Goal: Task Accomplishment & Management: Use online tool/utility

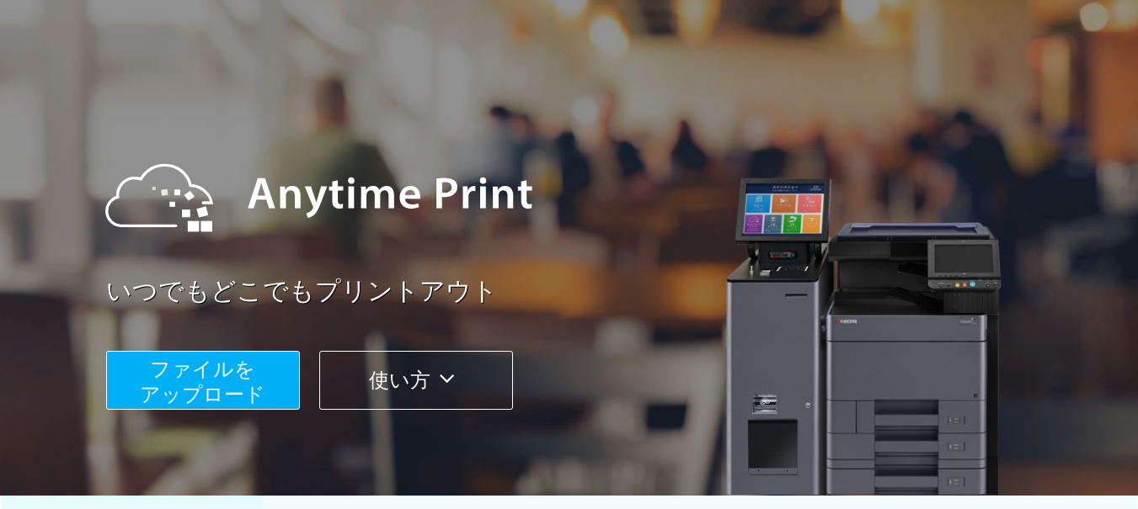
scroll to position [253, 0]
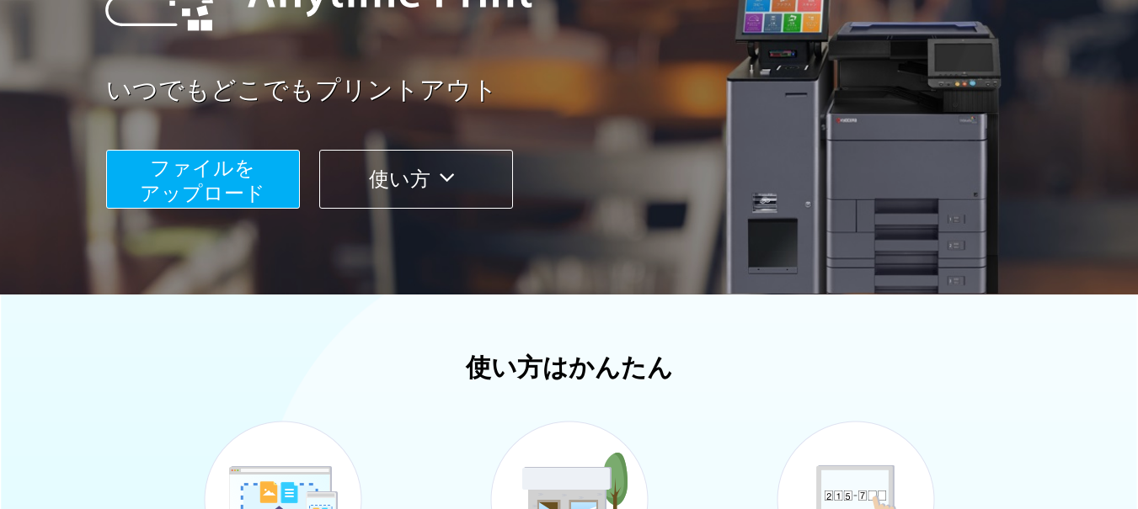
click at [219, 176] on span "ファイルを ​​アップロード" at bounding box center [202, 181] width 125 height 48
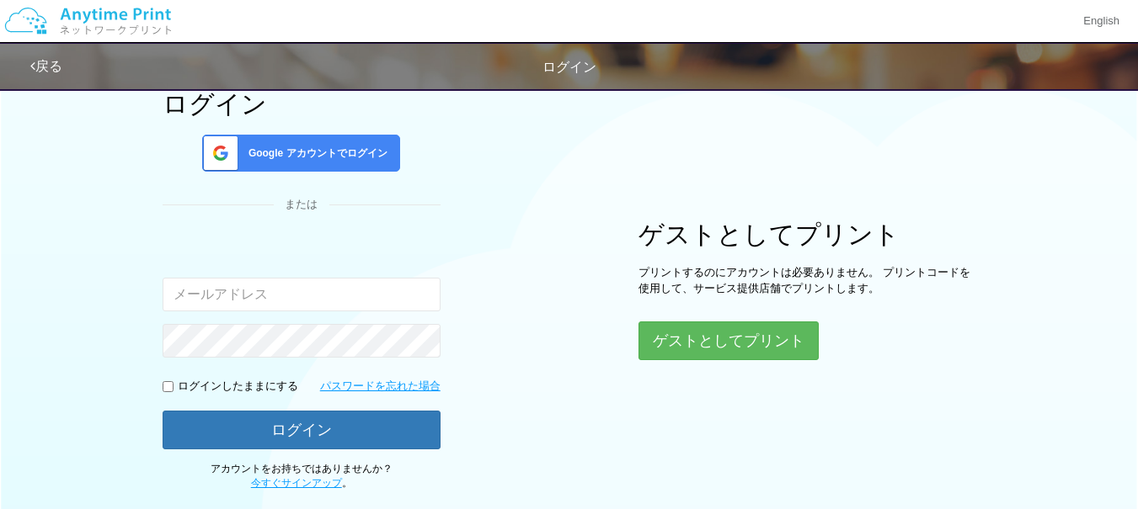
scroll to position [38, 0]
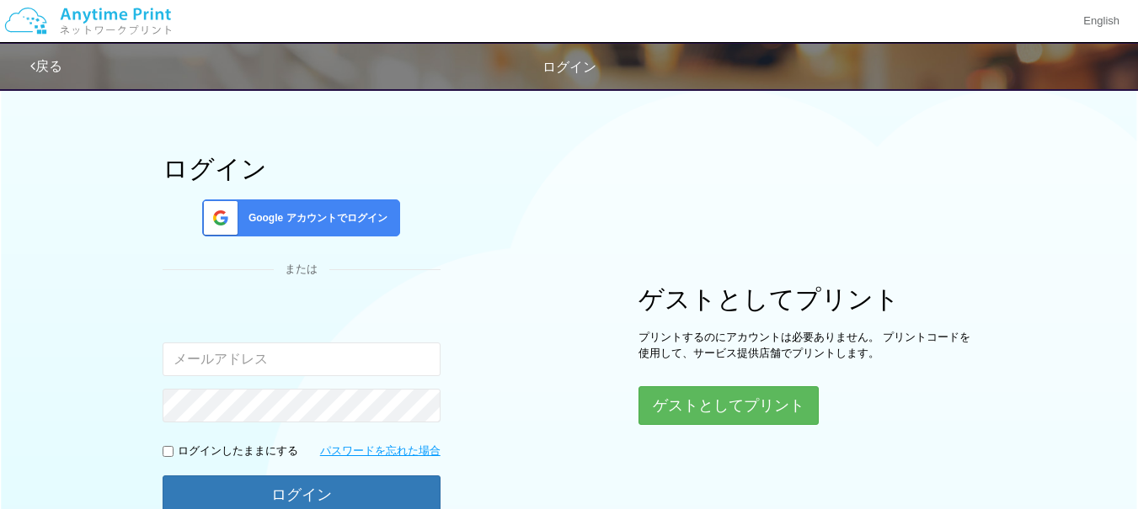
click at [356, 228] on div "Google アカウントでログイン" at bounding box center [301, 218] width 198 height 37
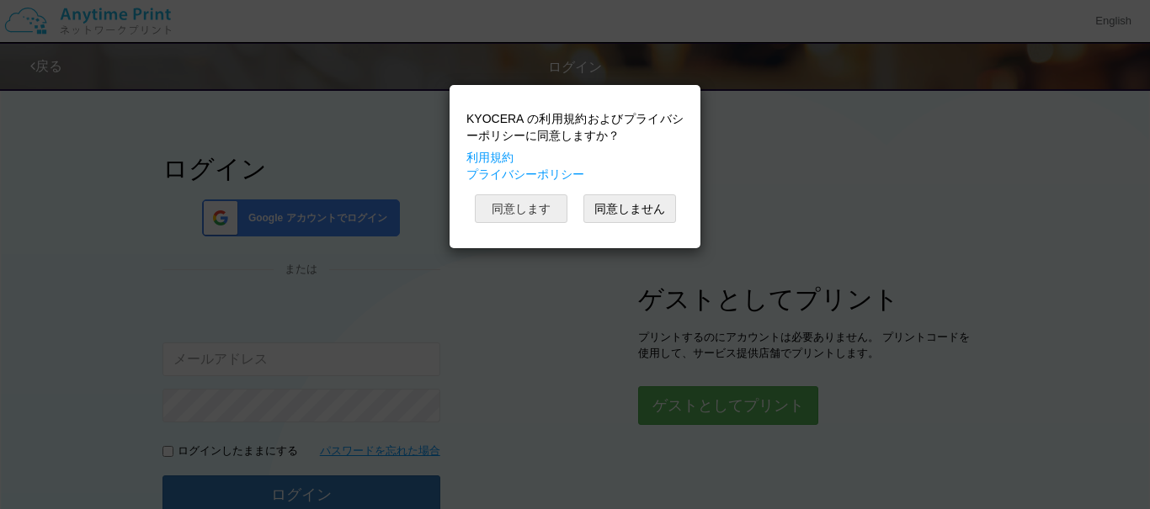
click at [505, 217] on button "同意します" at bounding box center [521, 209] width 93 height 29
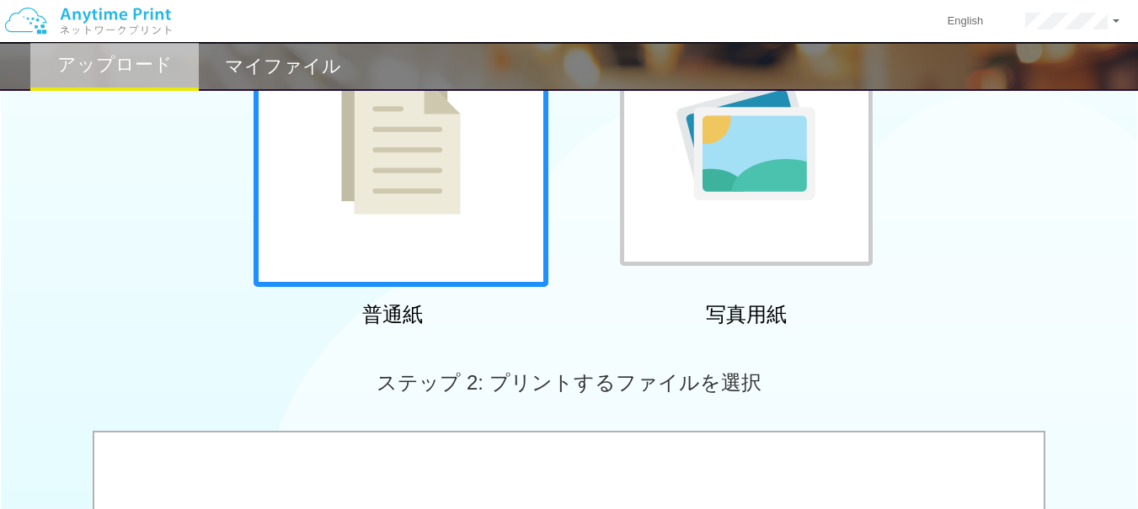
scroll to position [206, 0]
click at [374, 263] on div at bounding box center [400, 141] width 295 height 295
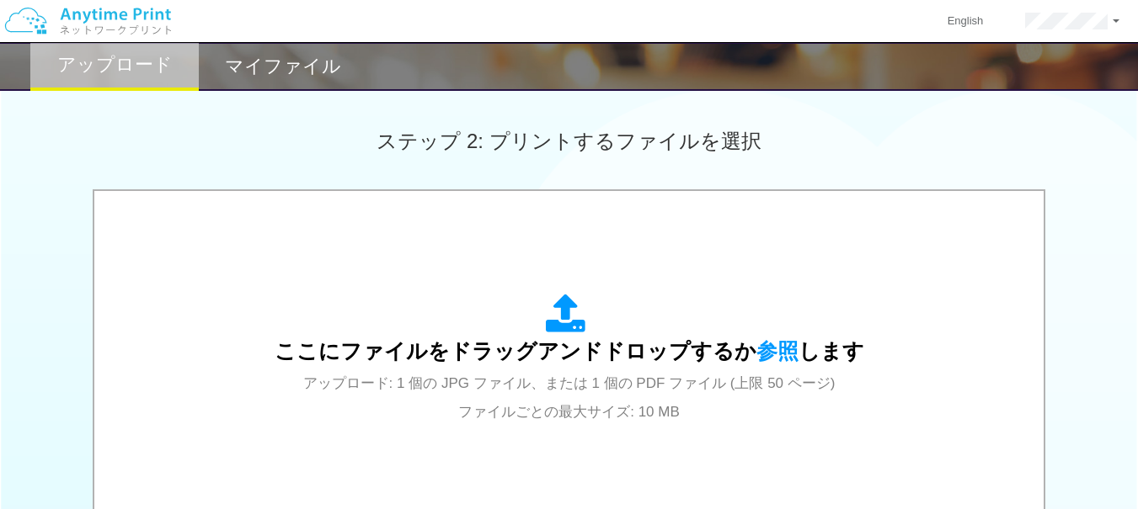
scroll to position [459, 0]
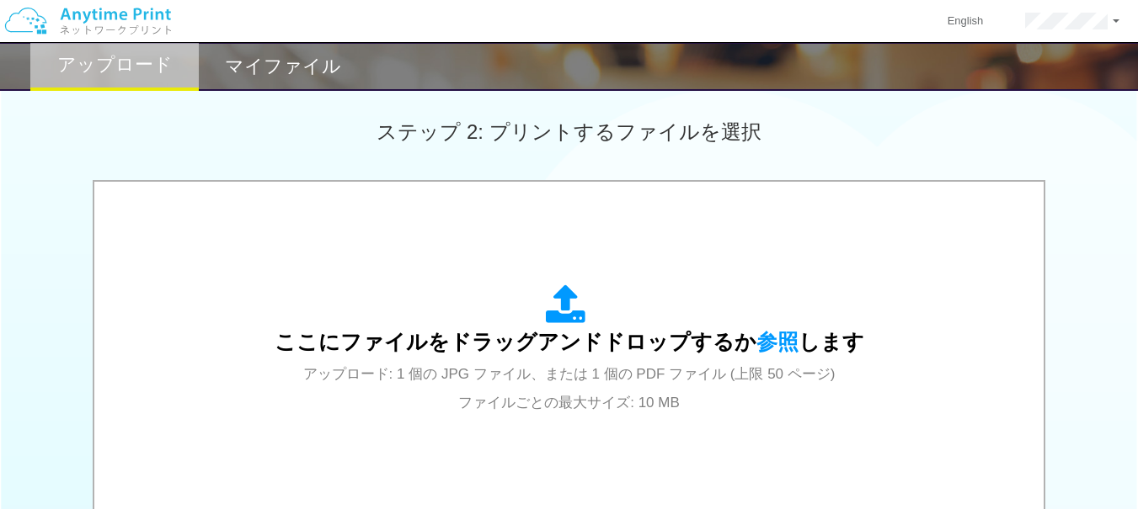
click at [784, 340] on span "参照" at bounding box center [777, 342] width 42 height 24
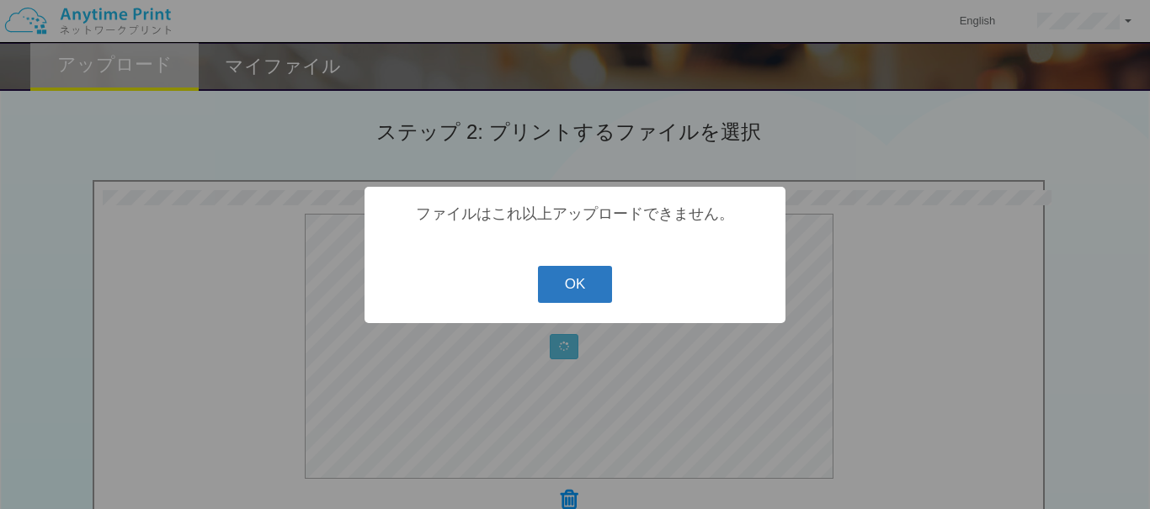
click at [558, 279] on button "OK" at bounding box center [575, 284] width 75 height 37
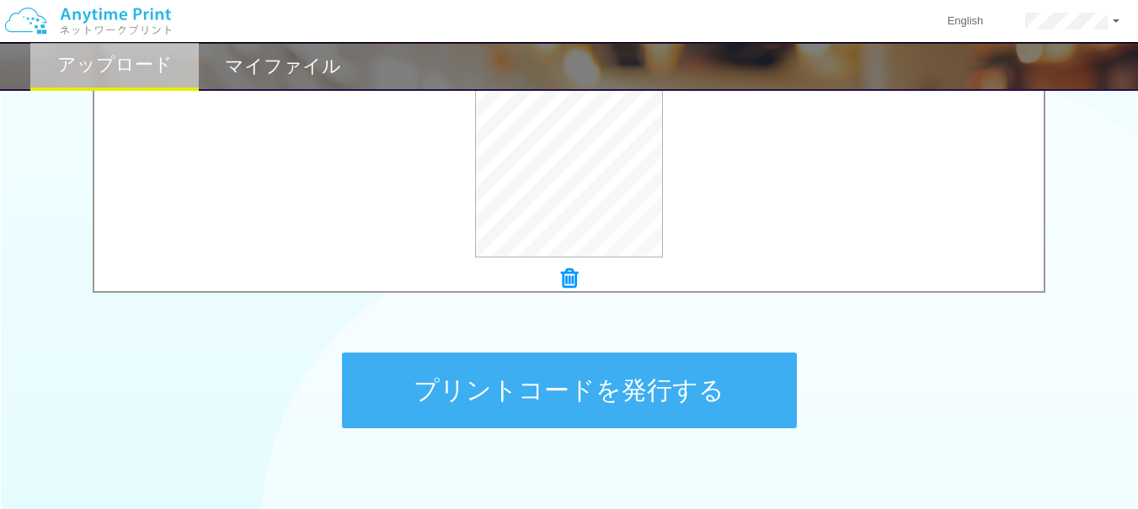
scroll to position [771, 0]
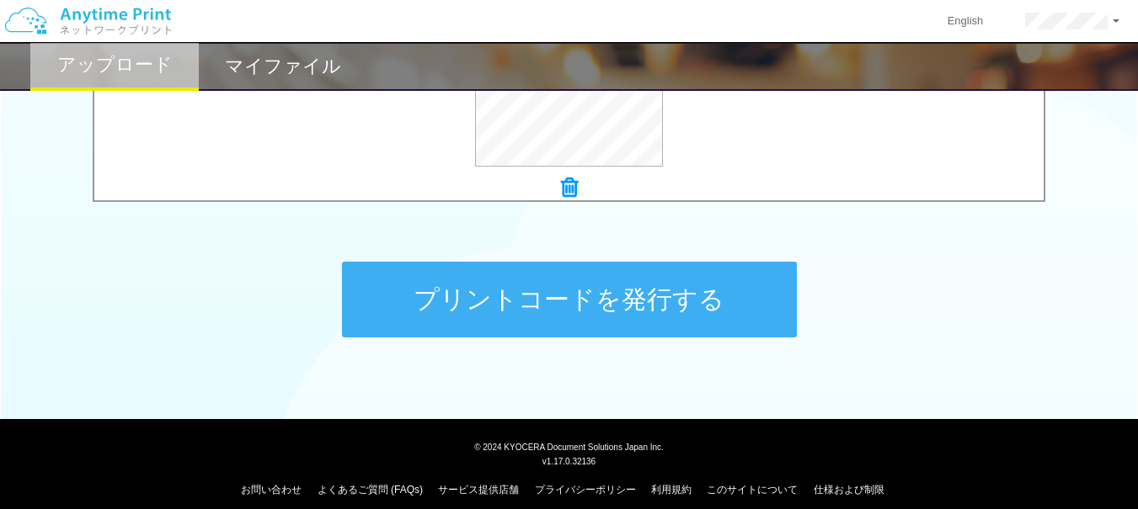
click at [413, 289] on button "プリントコードを発行する" at bounding box center [569, 300] width 455 height 76
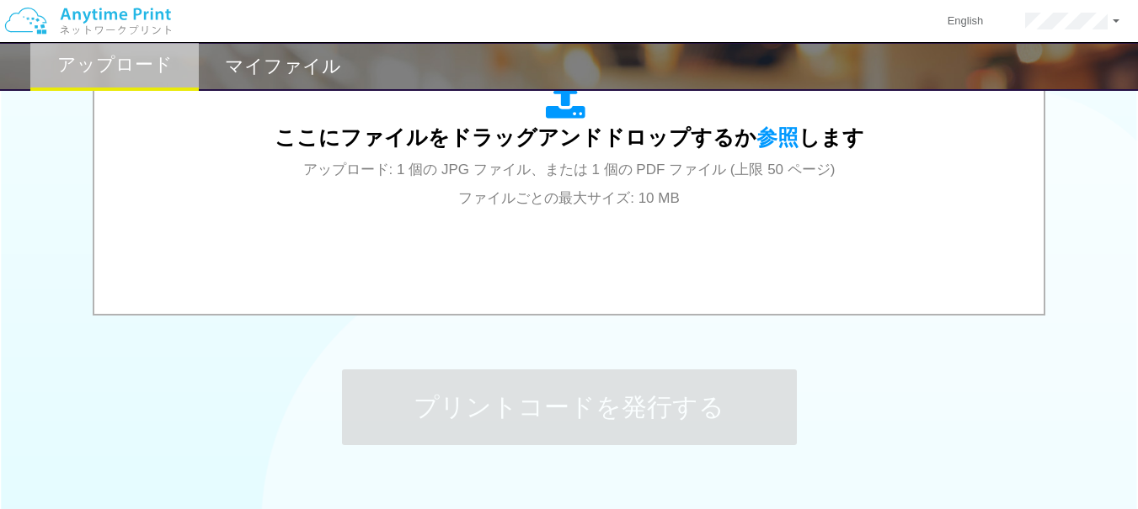
scroll to position [758, 0]
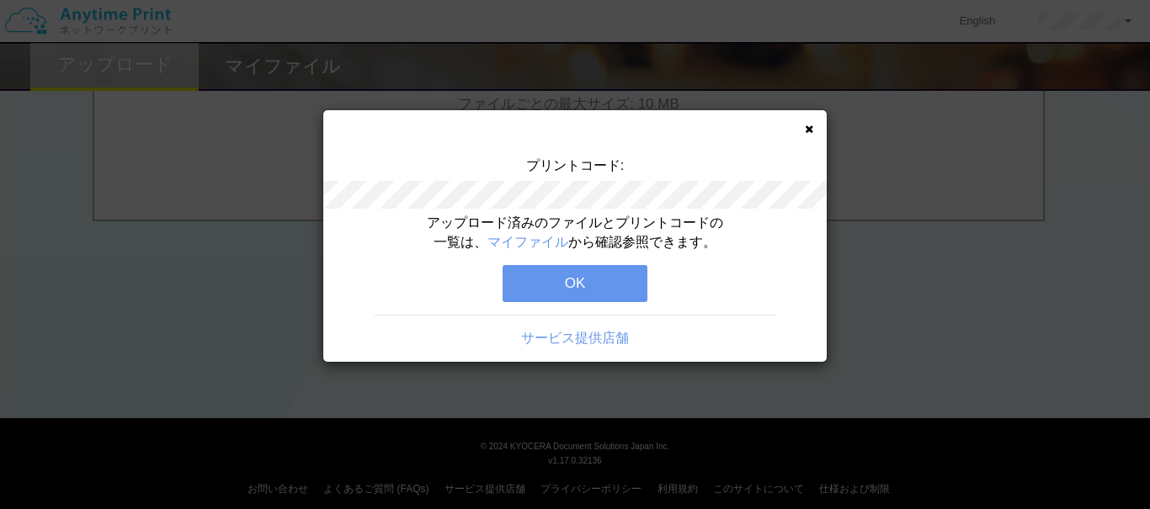
click at [568, 278] on button "OK" at bounding box center [575, 283] width 145 height 37
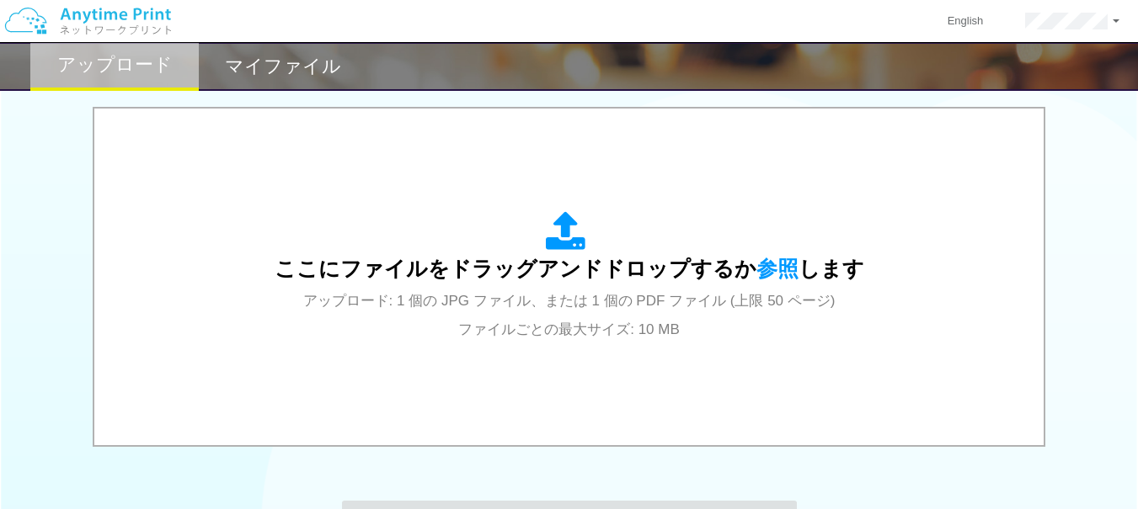
scroll to position [421, 0]
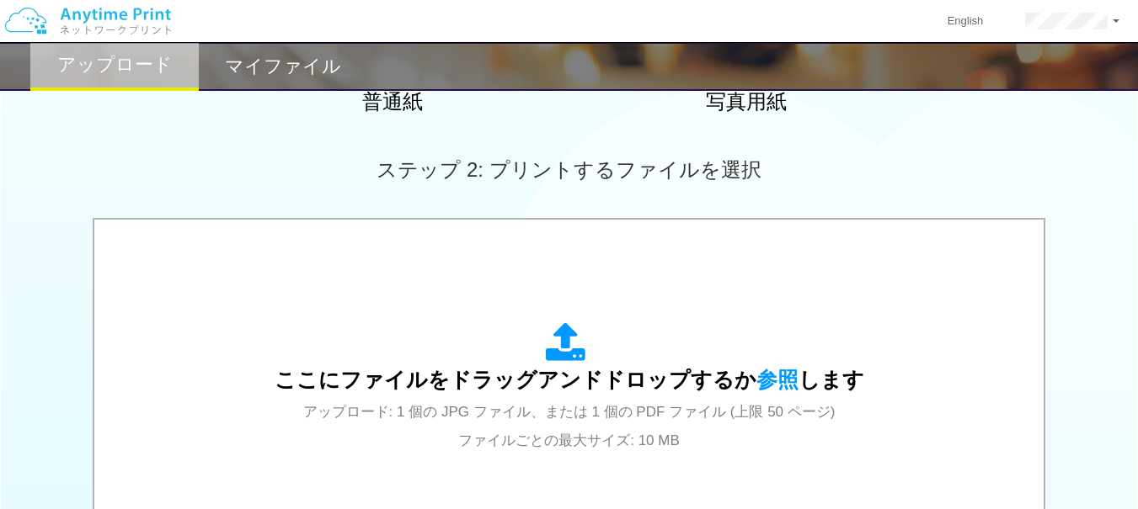
click at [787, 363] on div "ここにファイルをドラッグアンドドロップするか 参照 します アップロード: 1 個の JPG ファイル、または 1 個の PDF ファイル (上限 50 ペー…" at bounding box center [569, 388] width 589 height 131
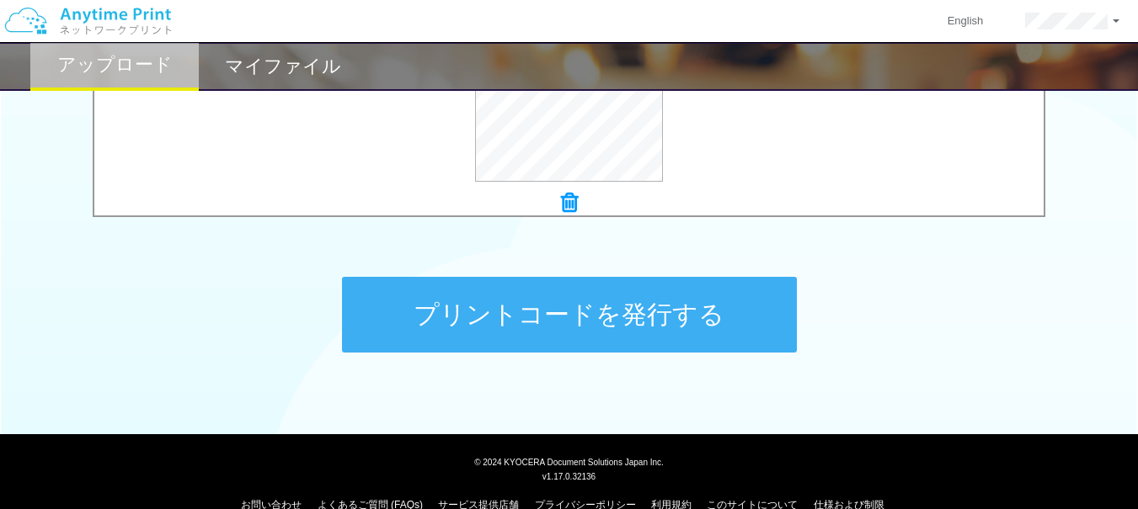
scroll to position [758, 0]
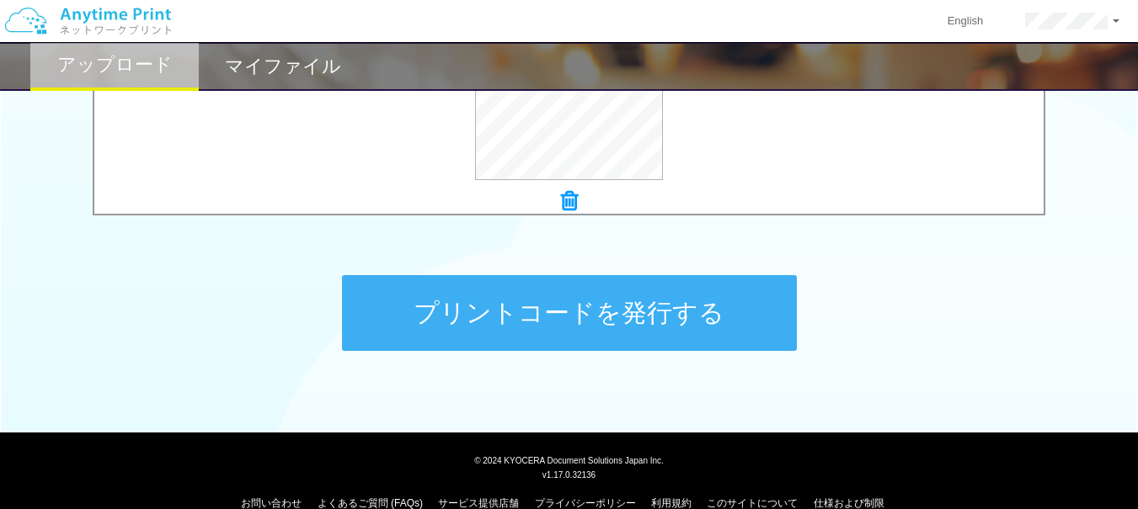
click at [563, 316] on button "プリントコードを発行する" at bounding box center [569, 313] width 455 height 76
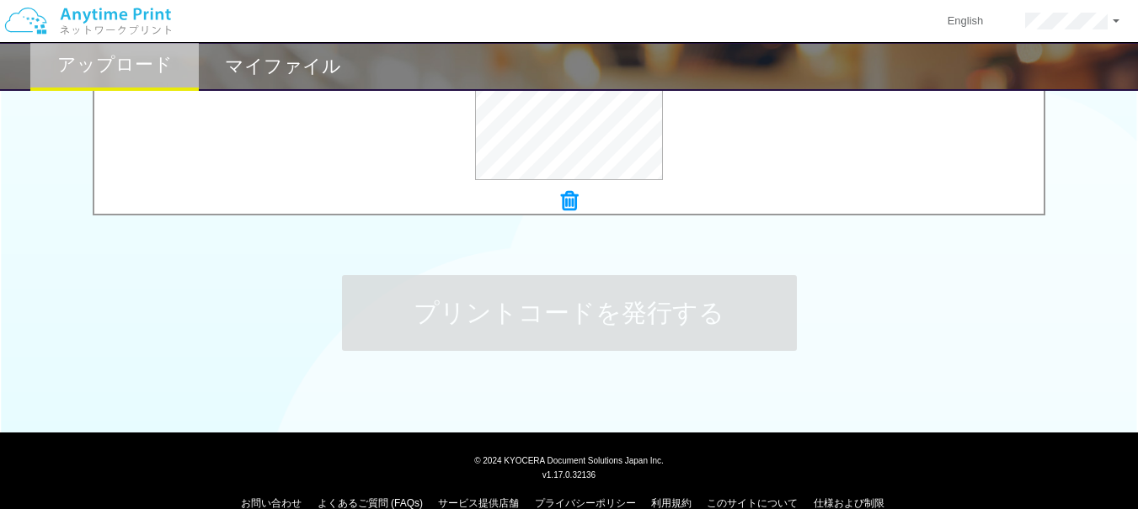
scroll to position [0, 0]
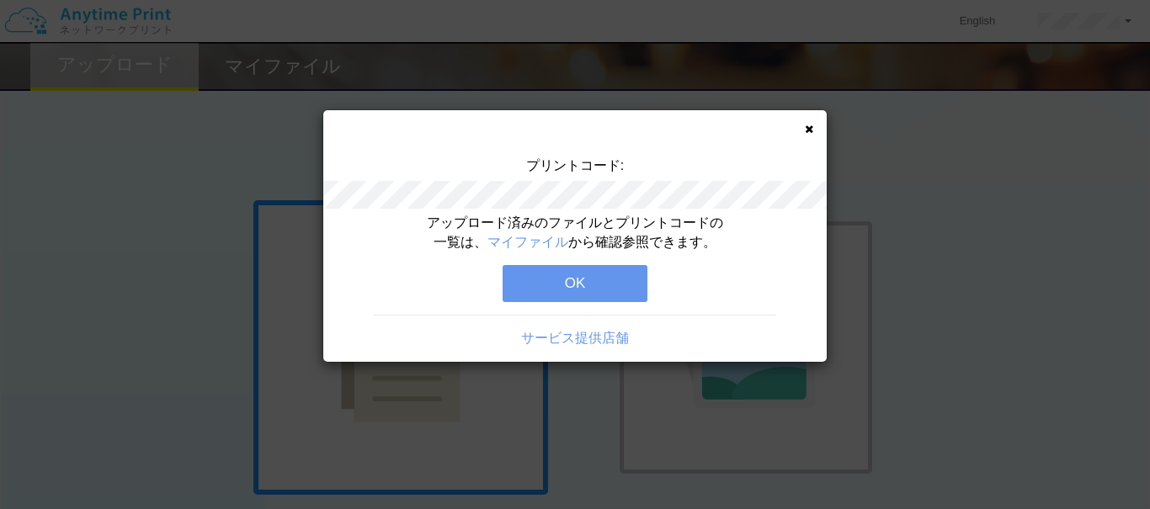
click at [577, 296] on button "OK" at bounding box center [575, 283] width 145 height 37
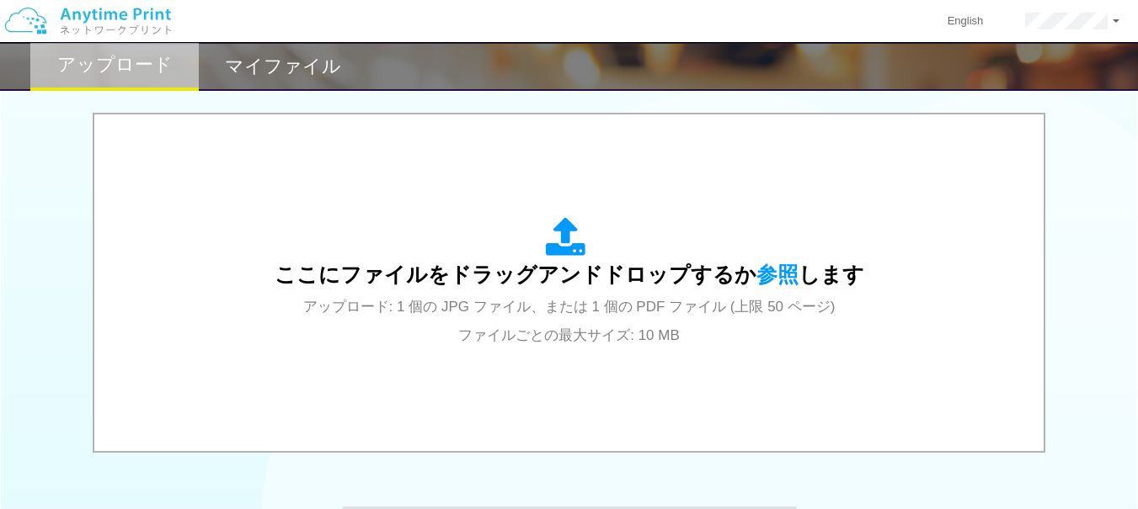
scroll to position [519, 0]
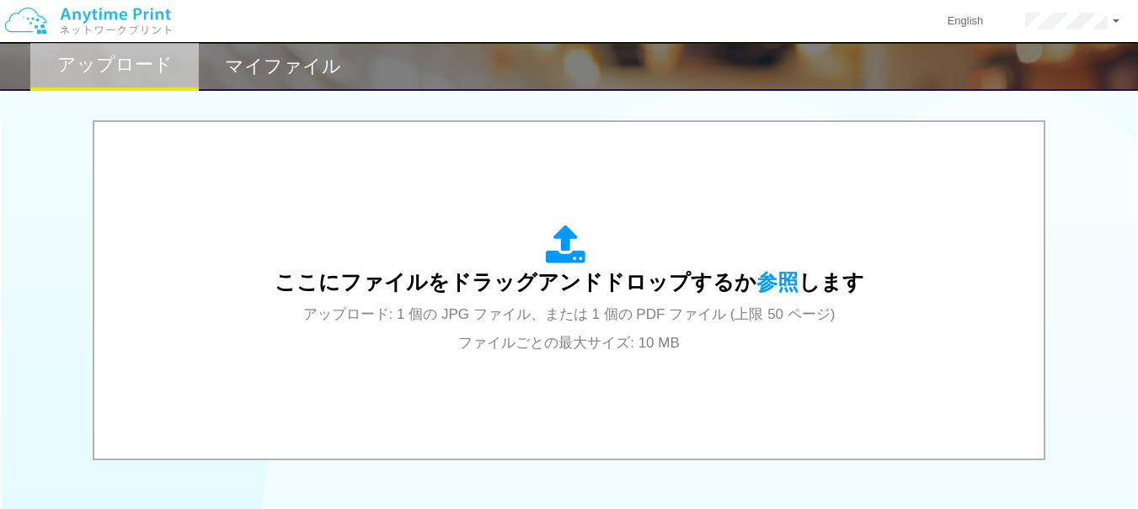
click at [771, 272] on span "参照" at bounding box center [777, 282] width 42 height 24
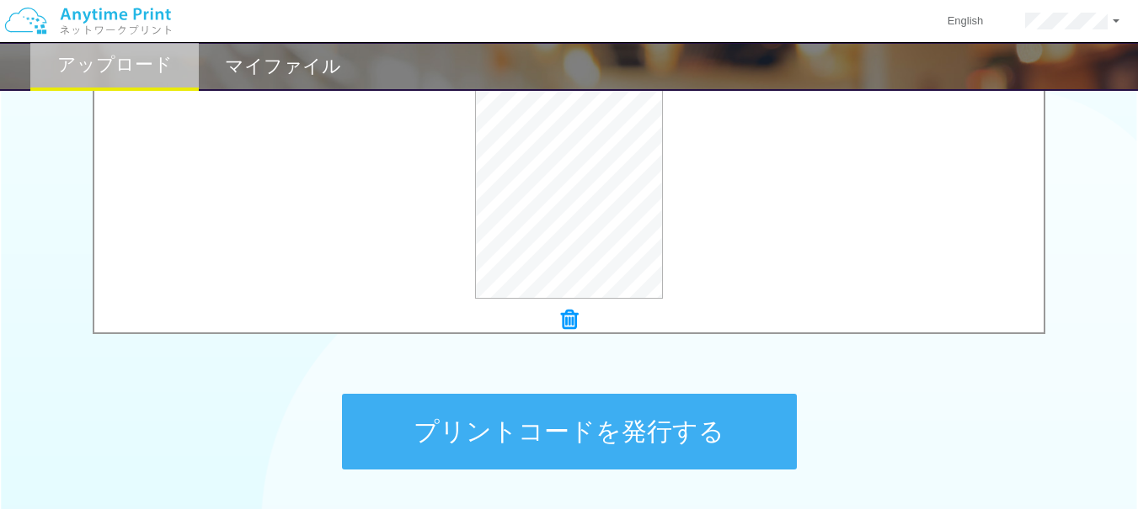
scroll to position [771, 0]
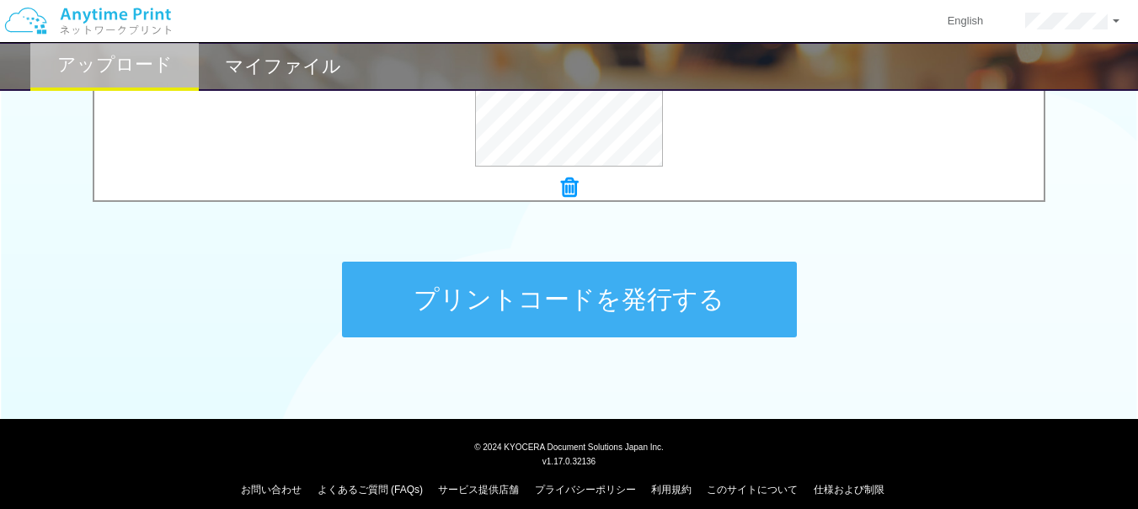
click at [422, 290] on button "プリントコードを発行する" at bounding box center [569, 300] width 455 height 76
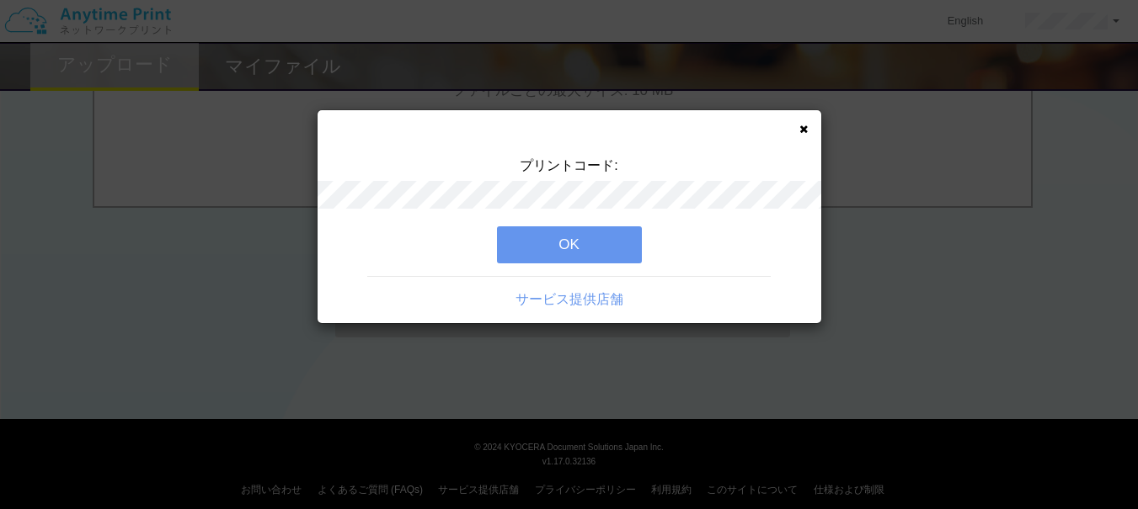
scroll to position [0, 0]
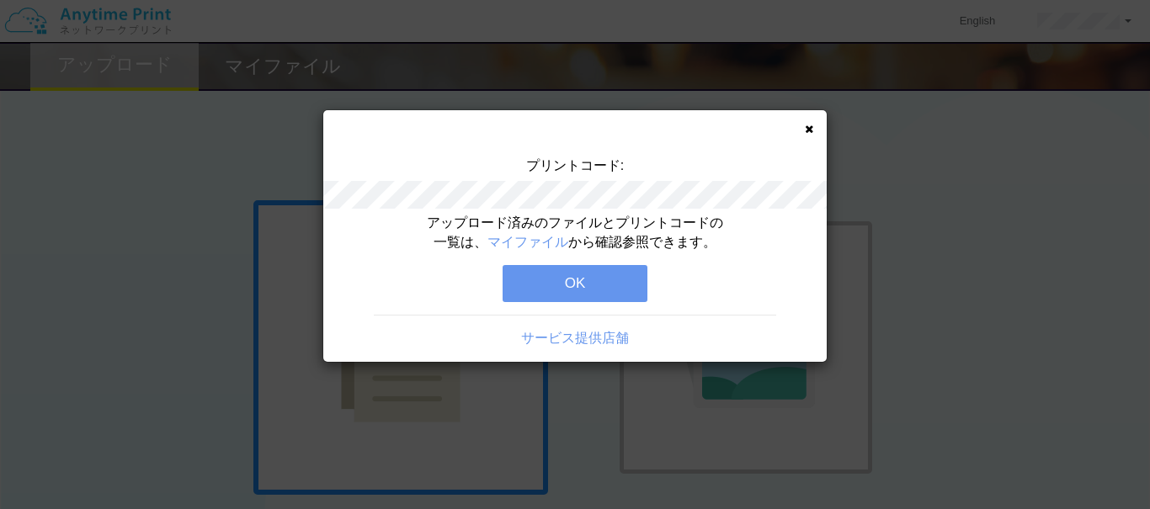
click at [545, 277] on button "OK" at bounding box center [575, 283] width 145 height 37
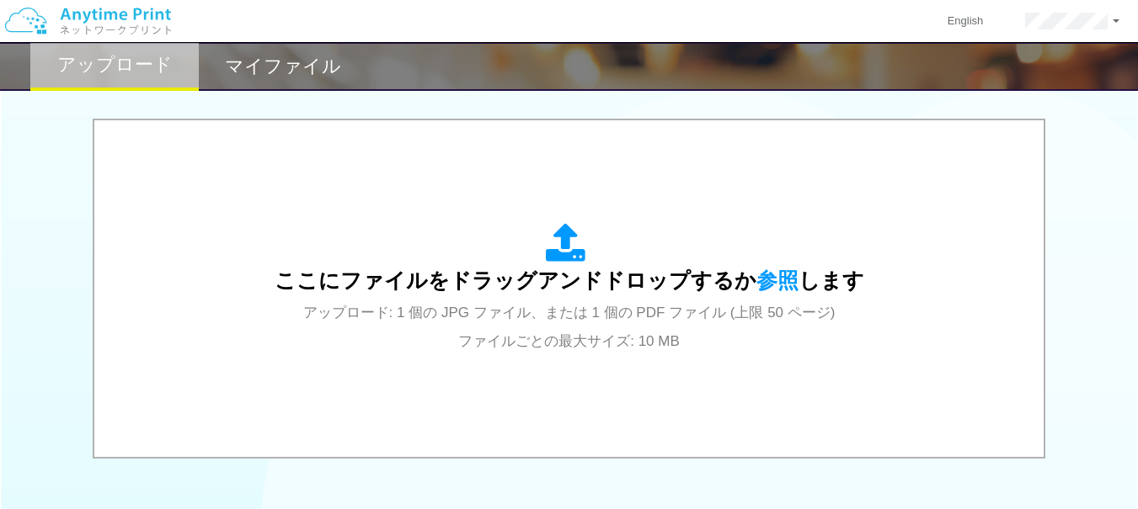
scroll to position [589, 0]
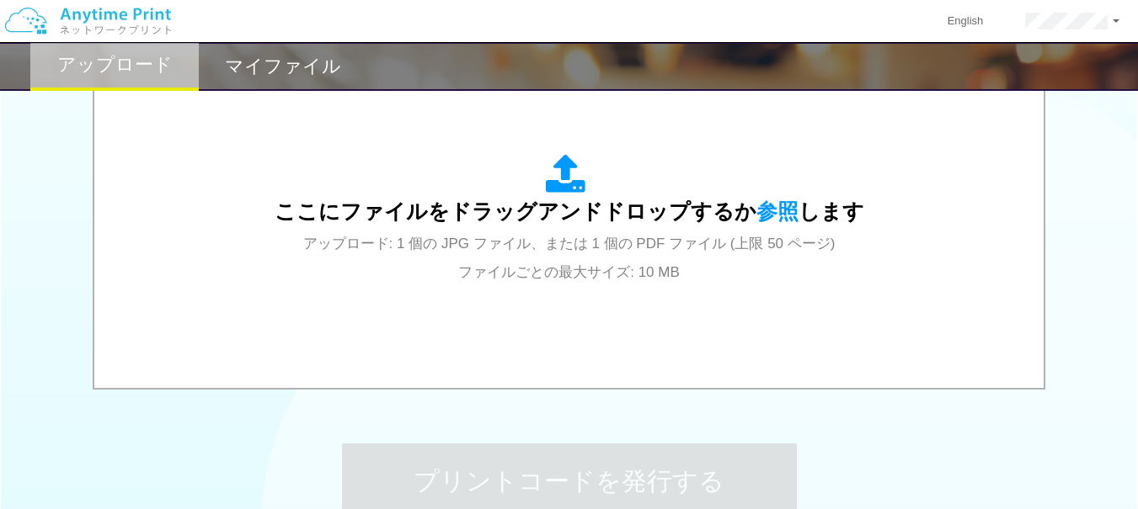
click at [790, 205] on span "ここにファイルをドラッグアンドドロップするか 参照 します" at bounding box center [569, 212] width 589 height 24
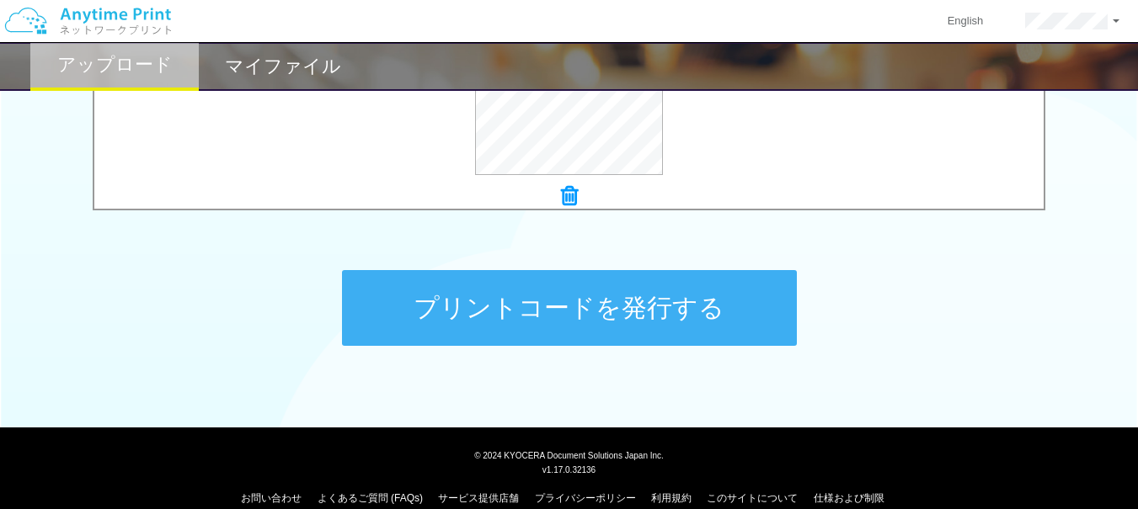
scroll to position [771, 0]
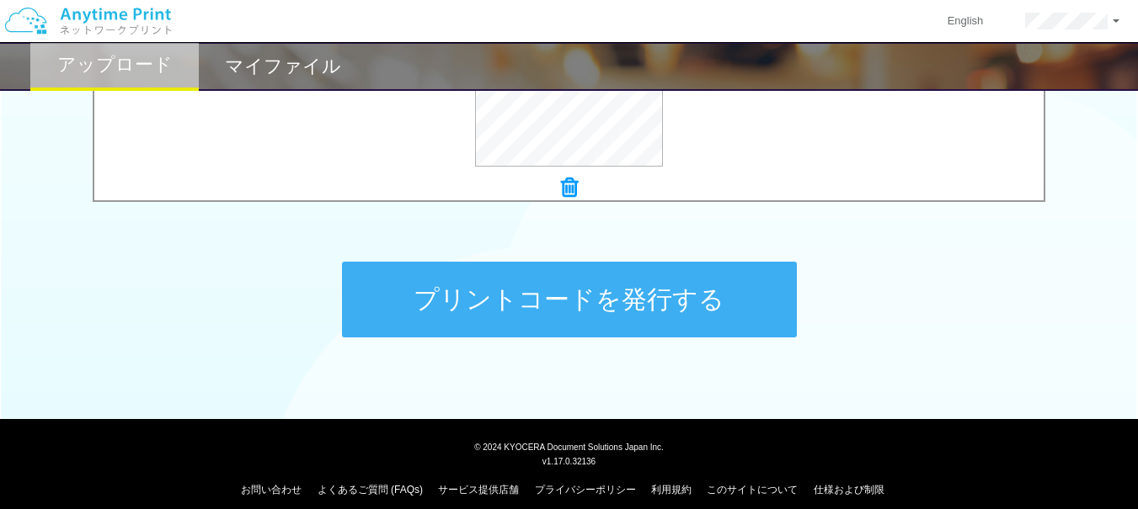
click at [601, 320] on button "プリントコードを発行する" at bounding box center [569, 300] width 455 height 76
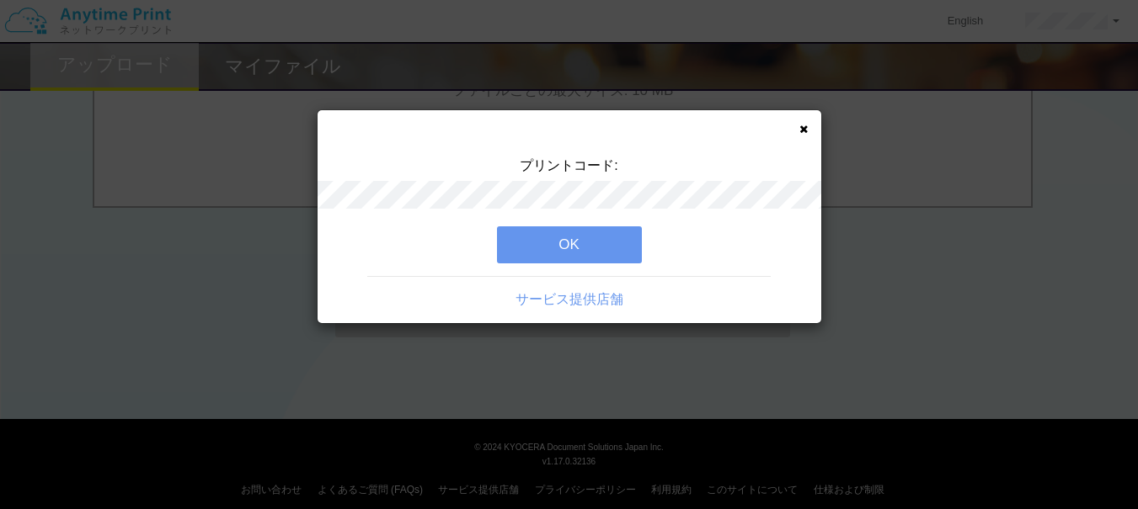
scroll to position [0, 0]
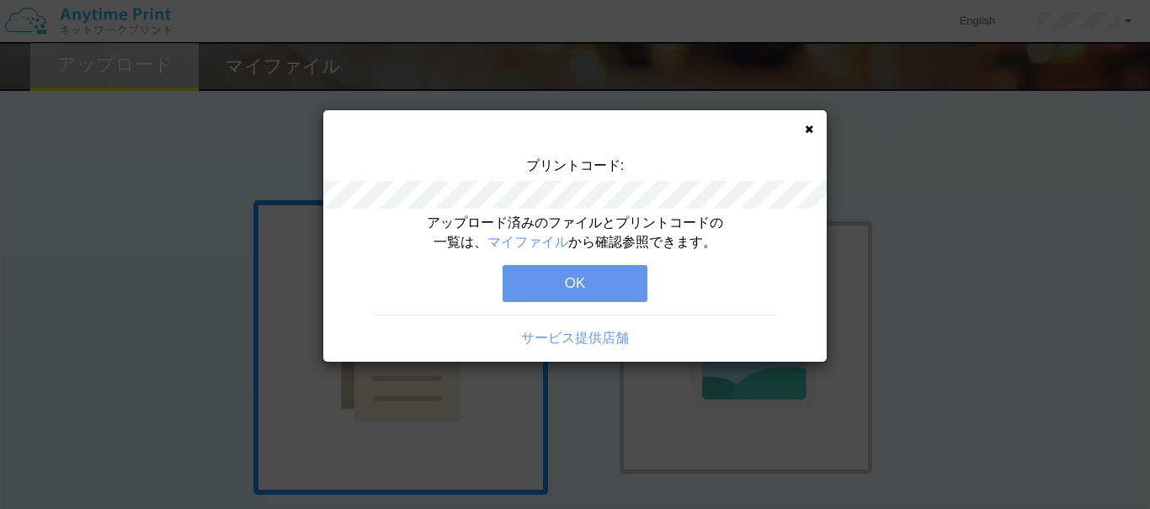
click at [609, 283] on button "OK" at bounding box center [575, 283] width 145 height 37
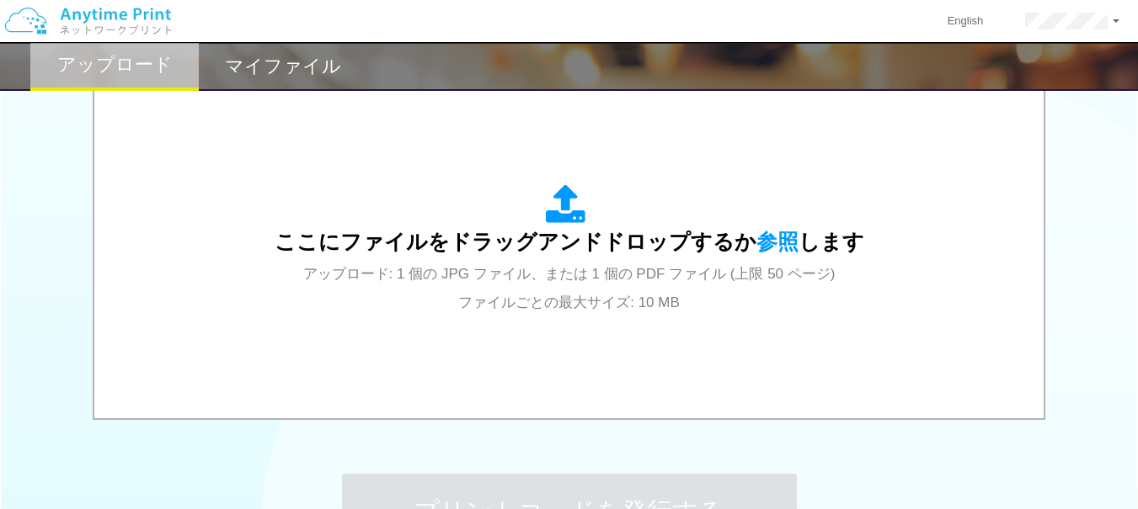
scroll to position [505, 0]
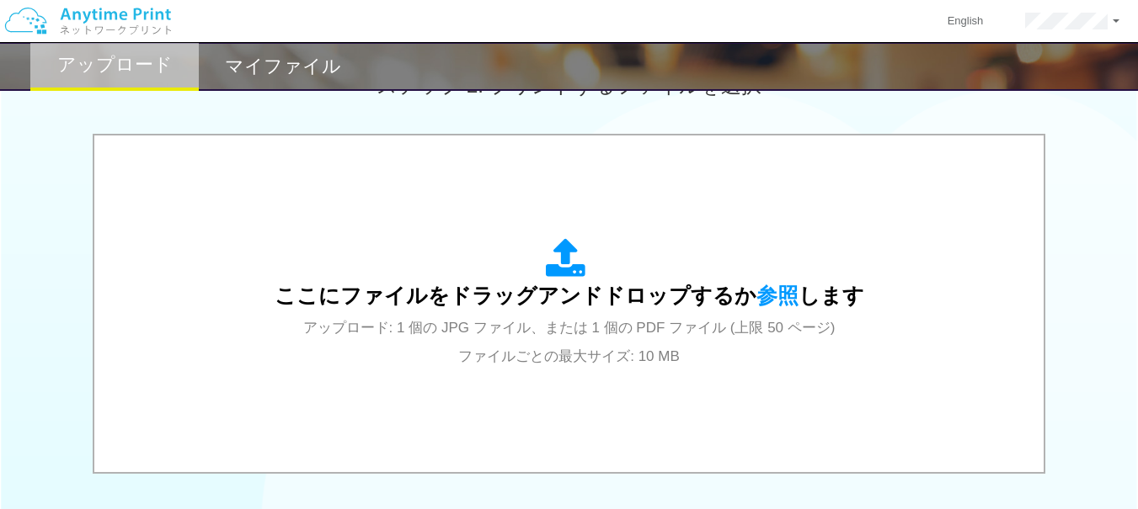
click at [764, 299] on span "参照" at bounding box center [777, 296] width 42 height 24
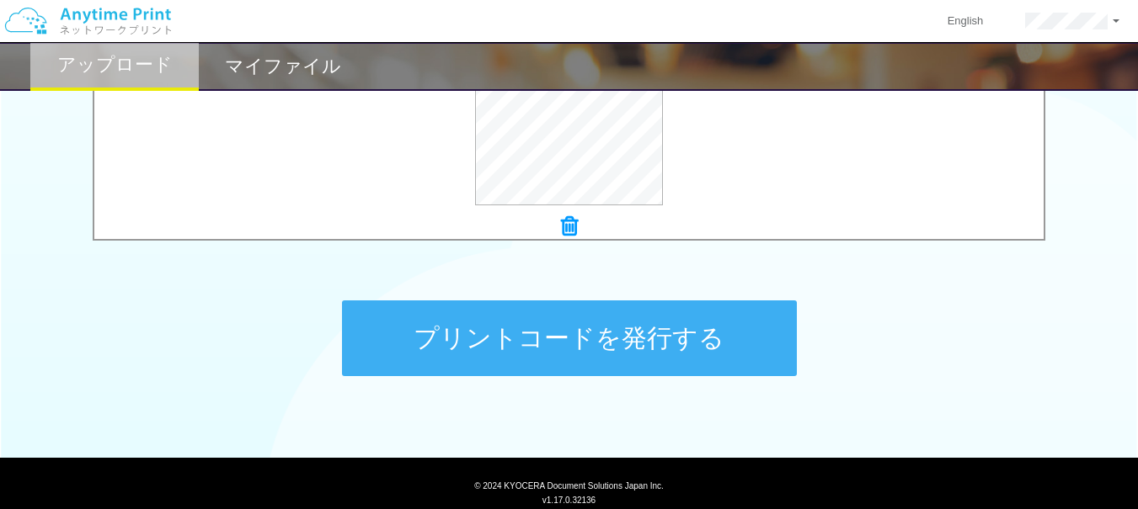
scroll to position [758, 0]
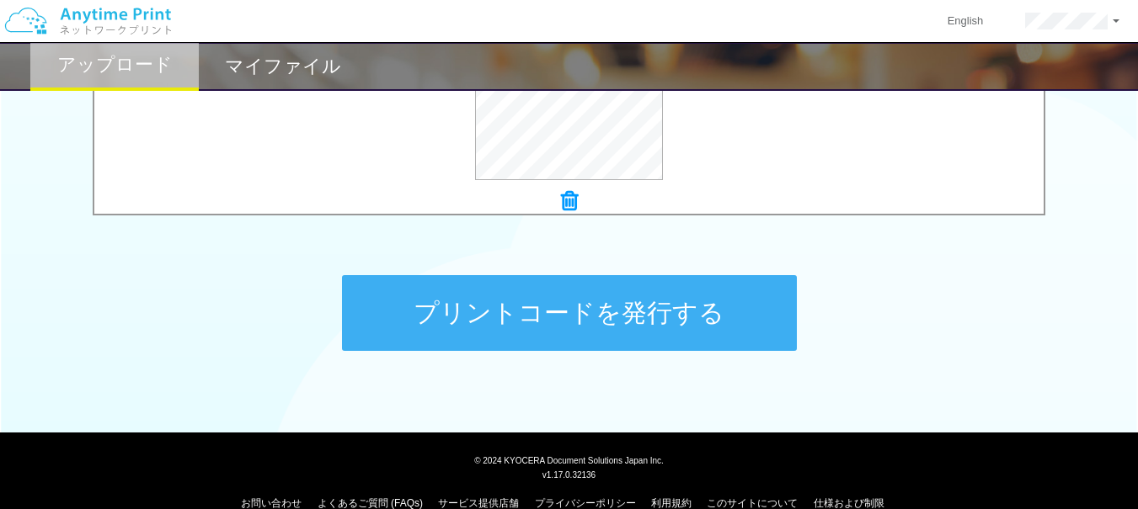
click at [490, 311] on button "プリントコードを発行する" at bounding box center [569, 313] width 455 height 76
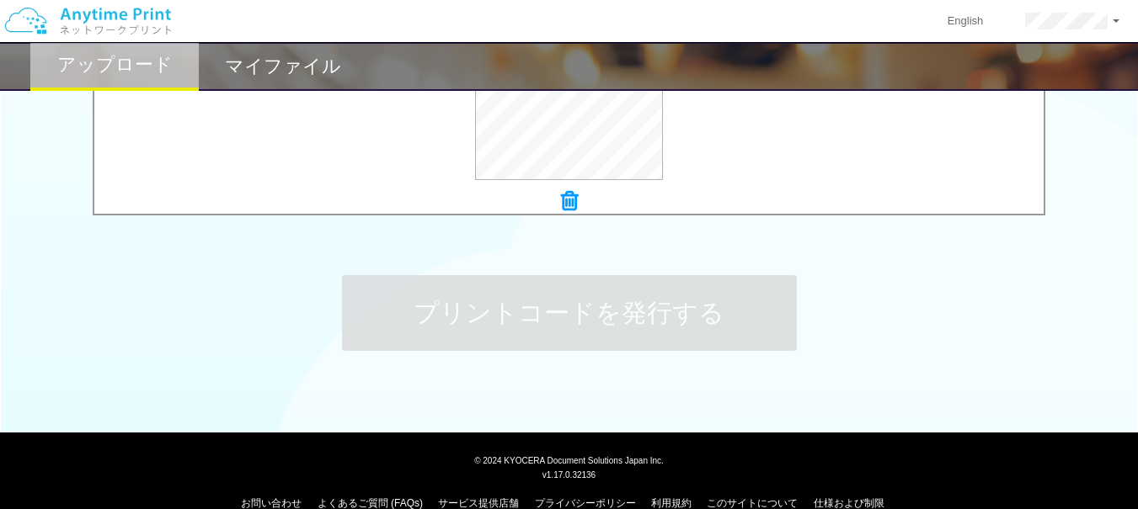
scroll to position [0, 0]
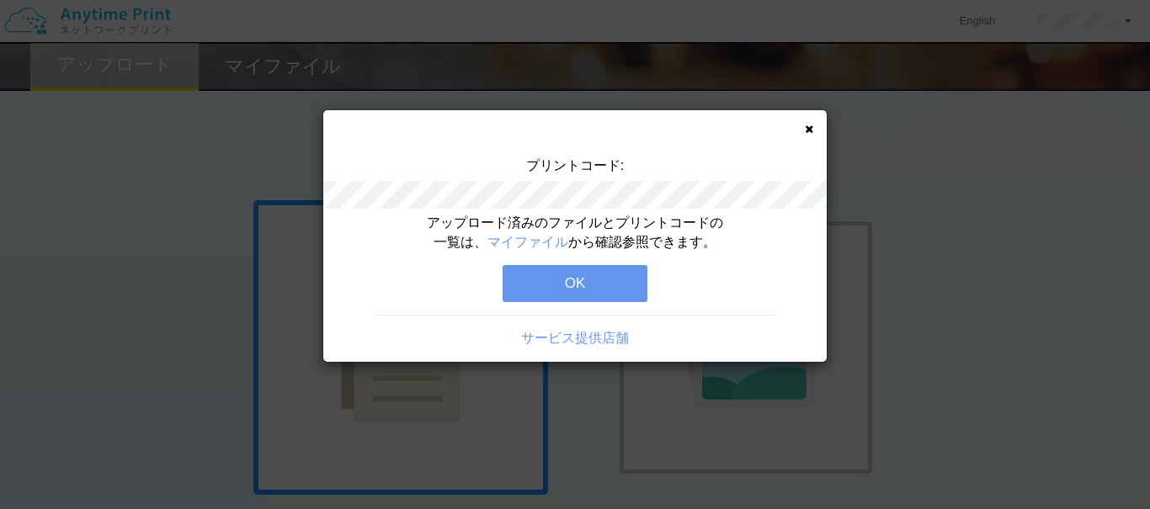
click at [568, 287] on button "OK" at bounding box center [575, 283] width 145 height 37
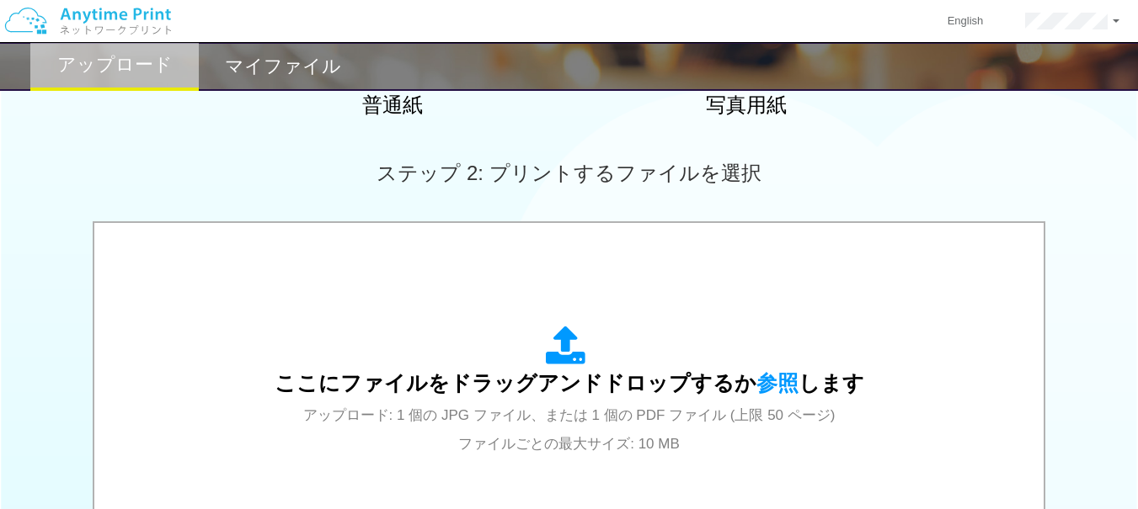
scroll to position [505, 0]
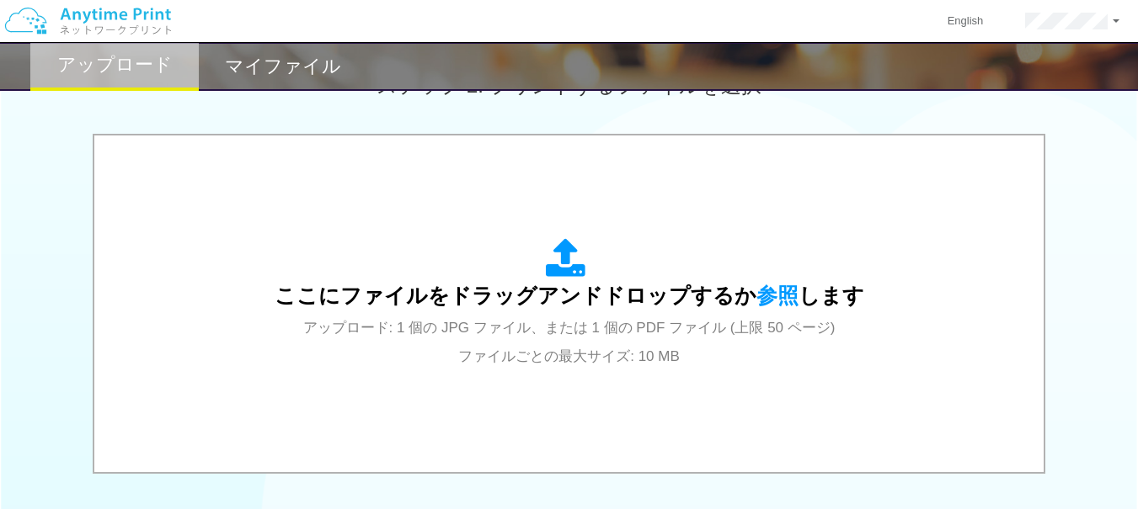
click at [775, 294] on span "参照" at bounding box center [777, 296] width 42 height 24
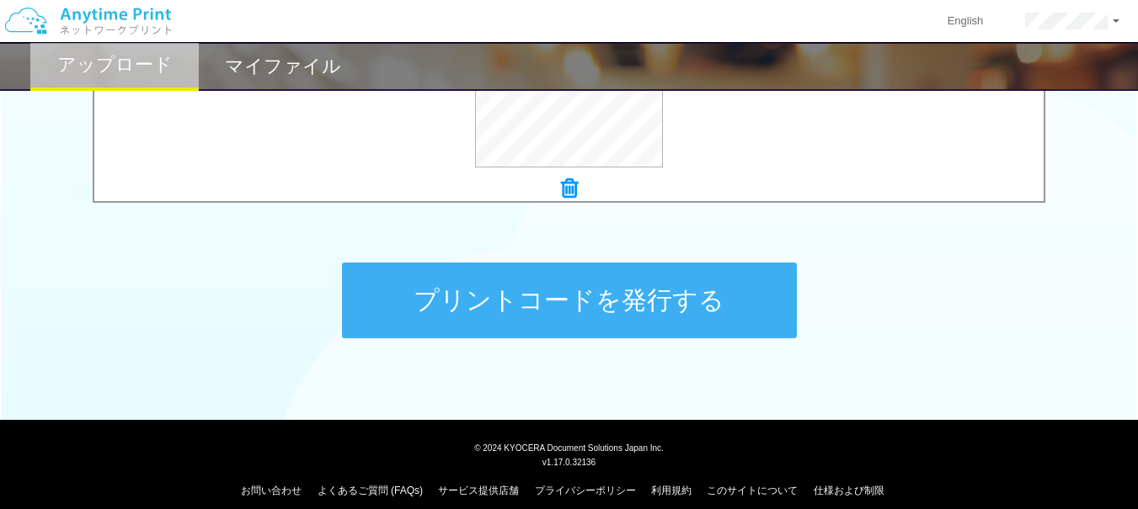
scroll to position [771, 0]
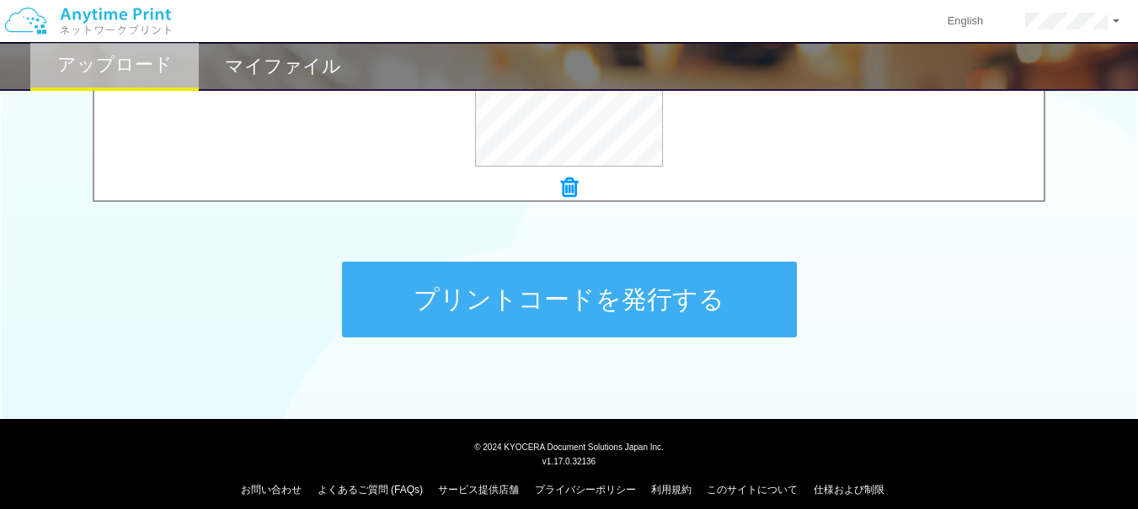
click at [461, 281] on button "プリントコードを発行する" at bounding box center [569, 300] width 455 height 76
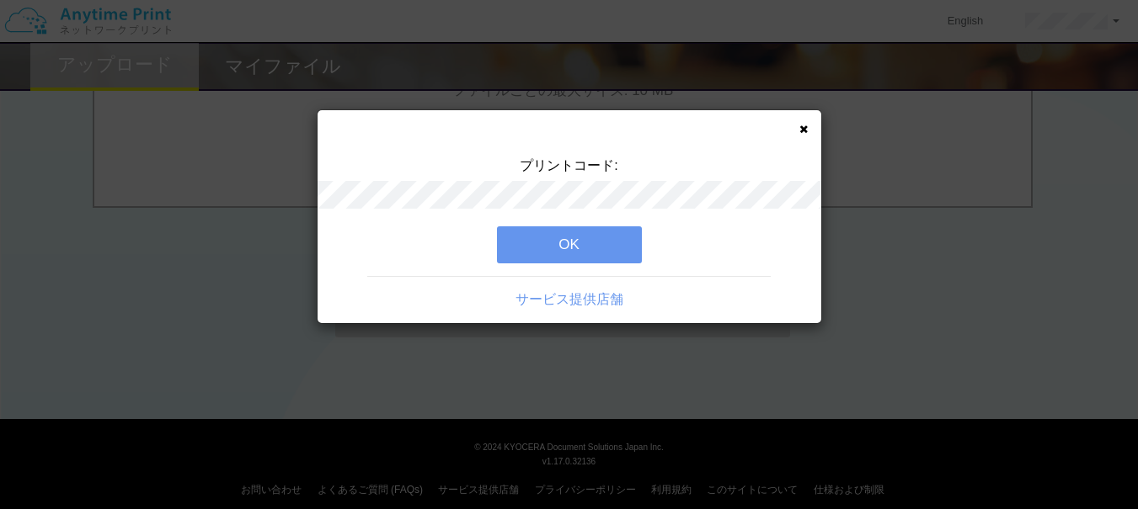
scroll to position [0, 0]
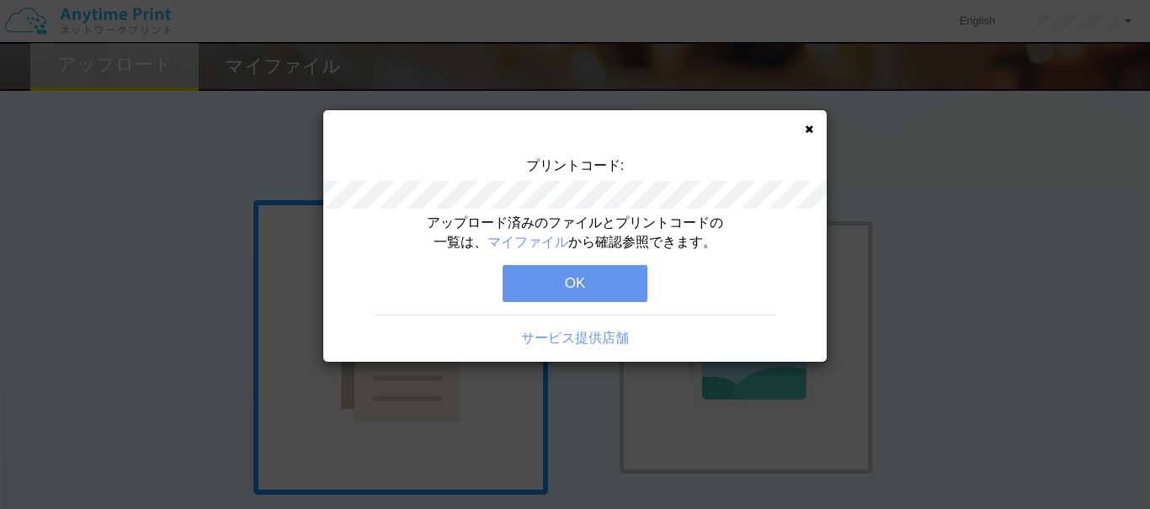
click at [588, 285] on button "OK" at bounding box center [575, 283] width 145 height 37
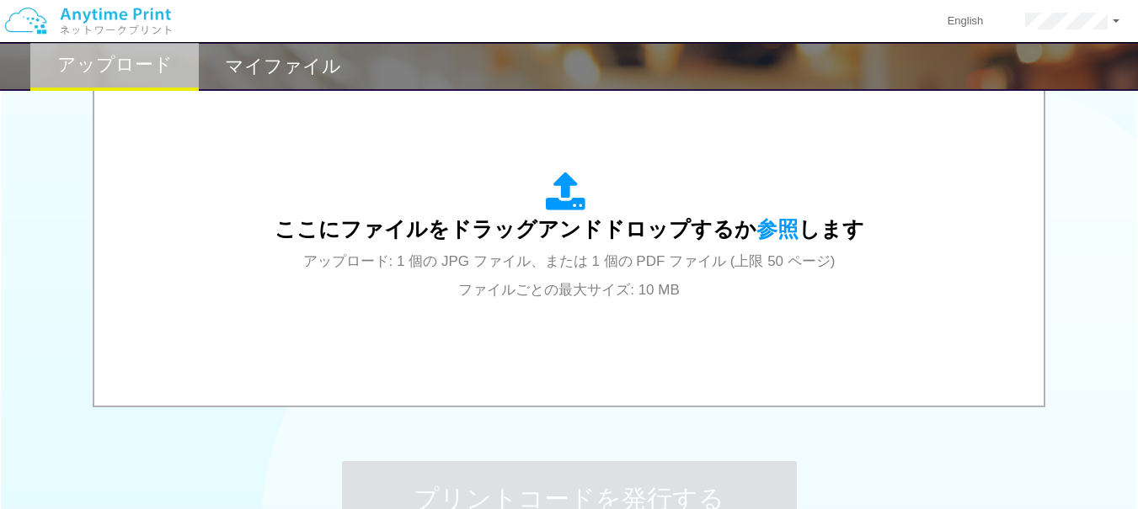
scroll to position [589, 0]
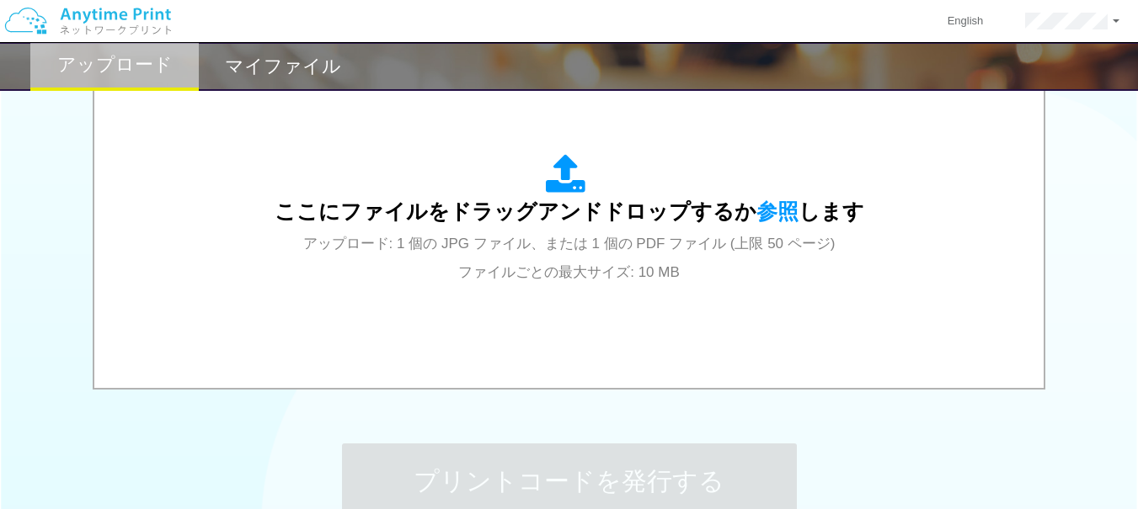
click at [763, 214] on span "参照" at bounding box center [777, 212] width 42 height 24
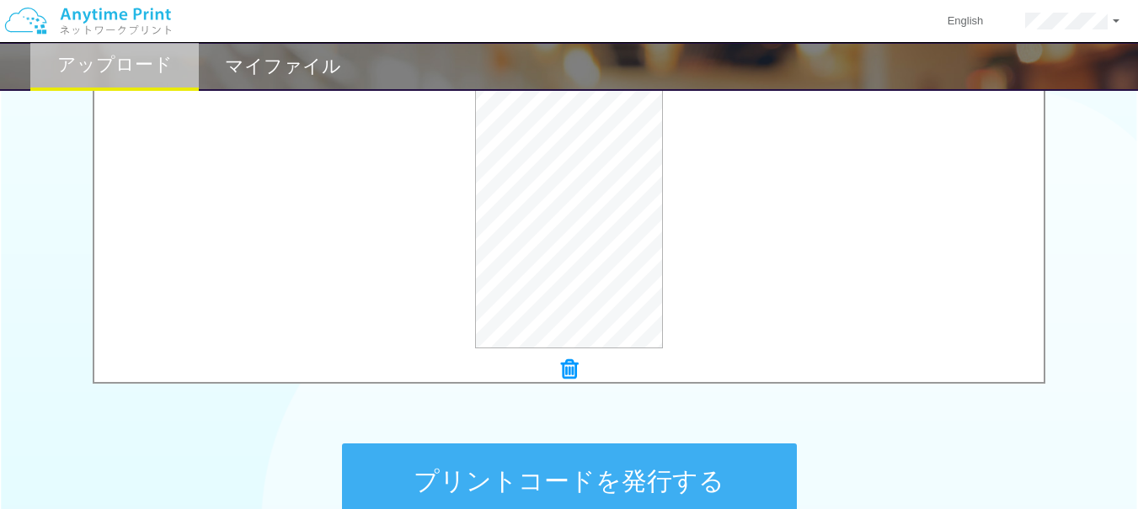
click at [499, 476] on button "プリントコードを発行する" at bounding box center [569, 482] width 455 height 76
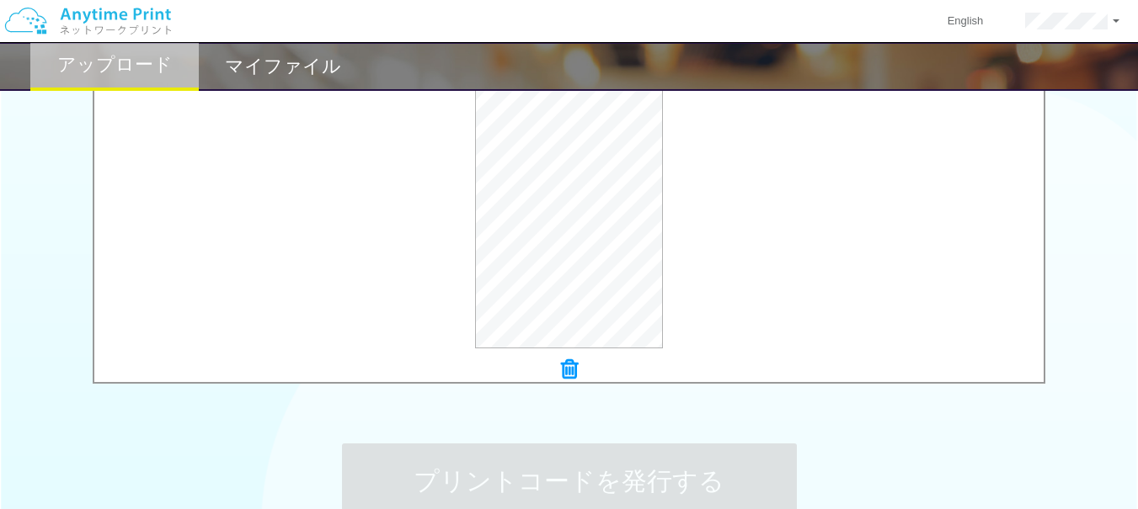
scroll to position [0, 0]
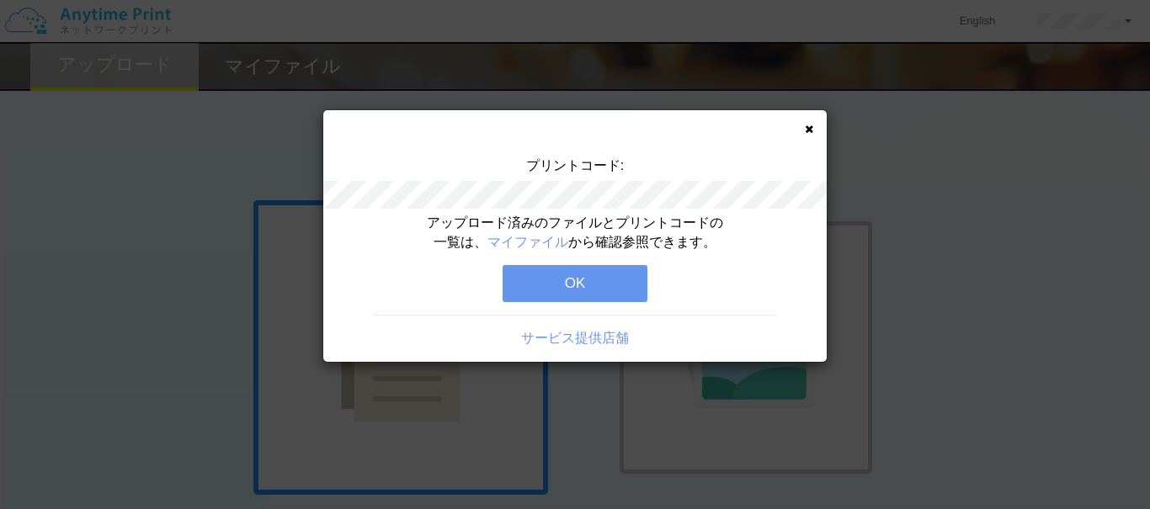
click at [571, 292] on button "OK" at bounding box center [575, 283] width 145 height 37
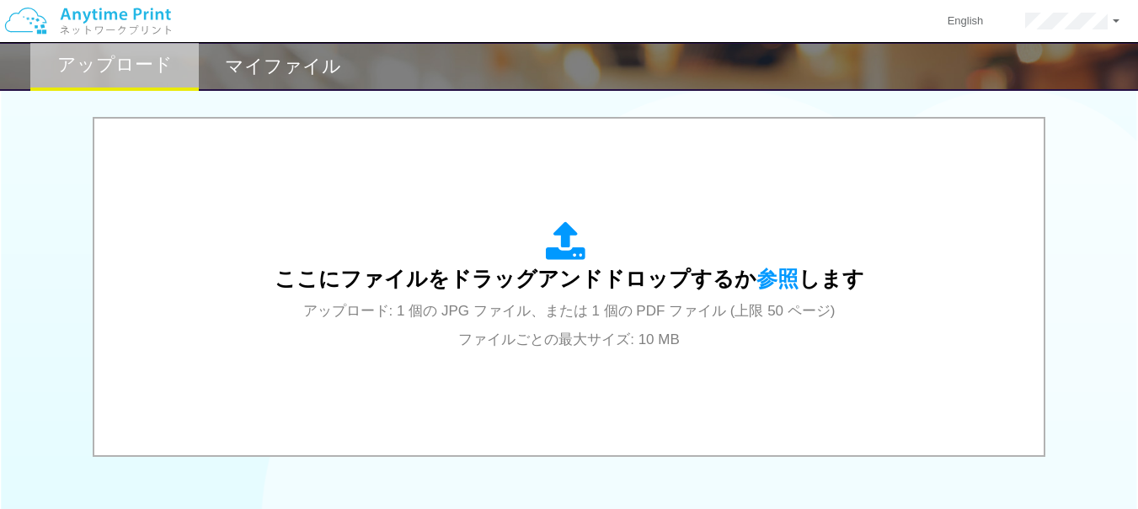
scroll to position [519, 0]
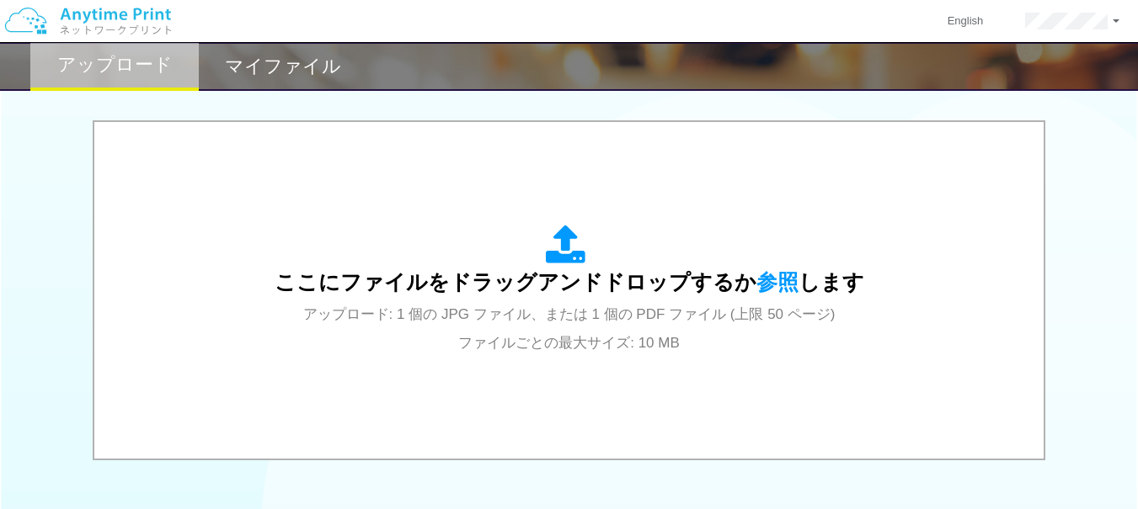
click at [791, 281] on span "ここにファイルをドラッグアンドドロップするか 参照 します" at bounding box center [569, 282] width 589 height 24
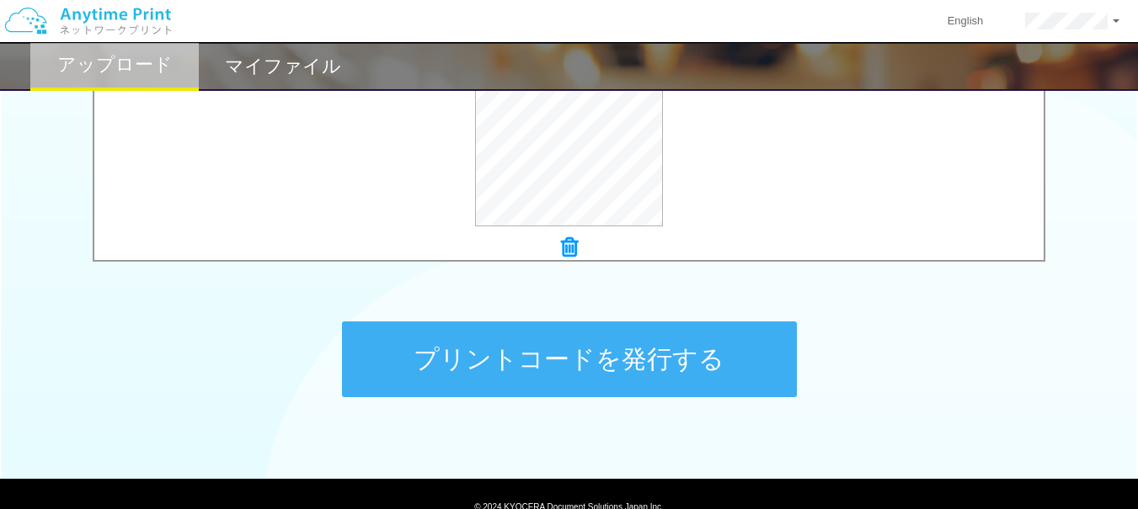
scroll to position [771, 0]
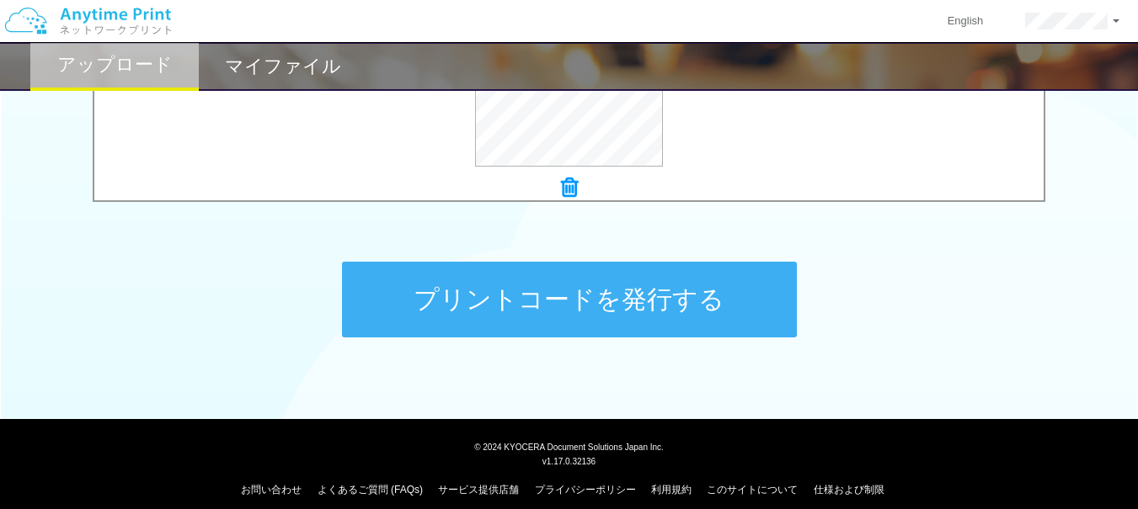
click at [434, 301] on button "プリントコードを発行する" at bounding box center [569, 300] width 455 height 76
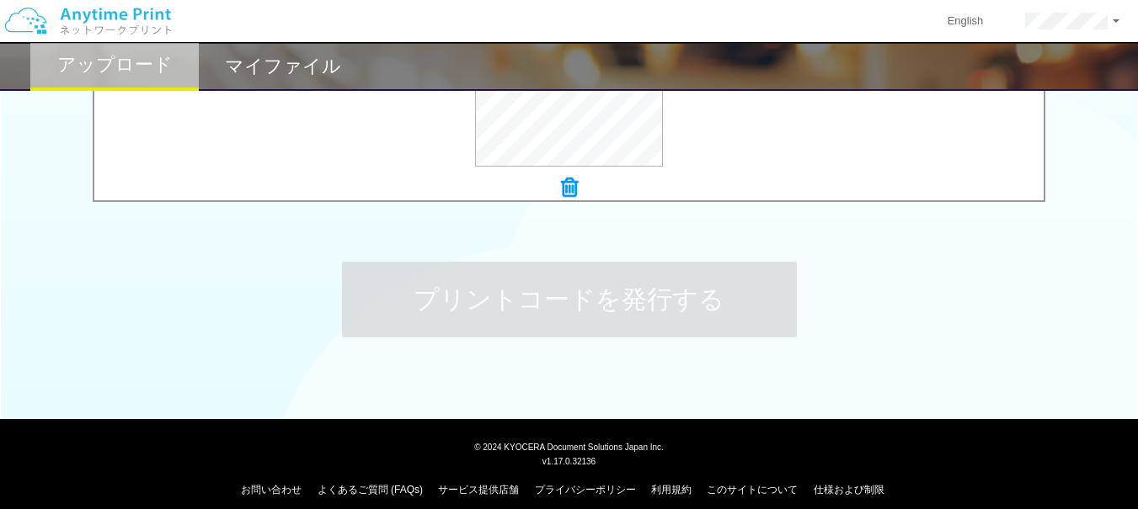
scroll to position [0, 0]
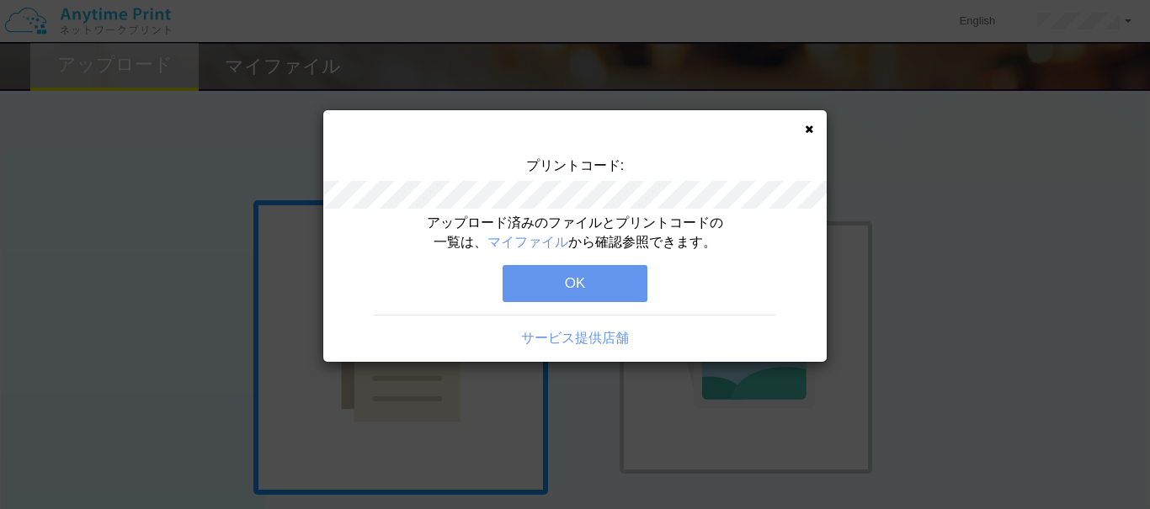
click at [563, 290] on button "OK" at bounding box center [575, 283] width 145 height 37
